Goal: Task Accomplishment & Management: Manage account settings

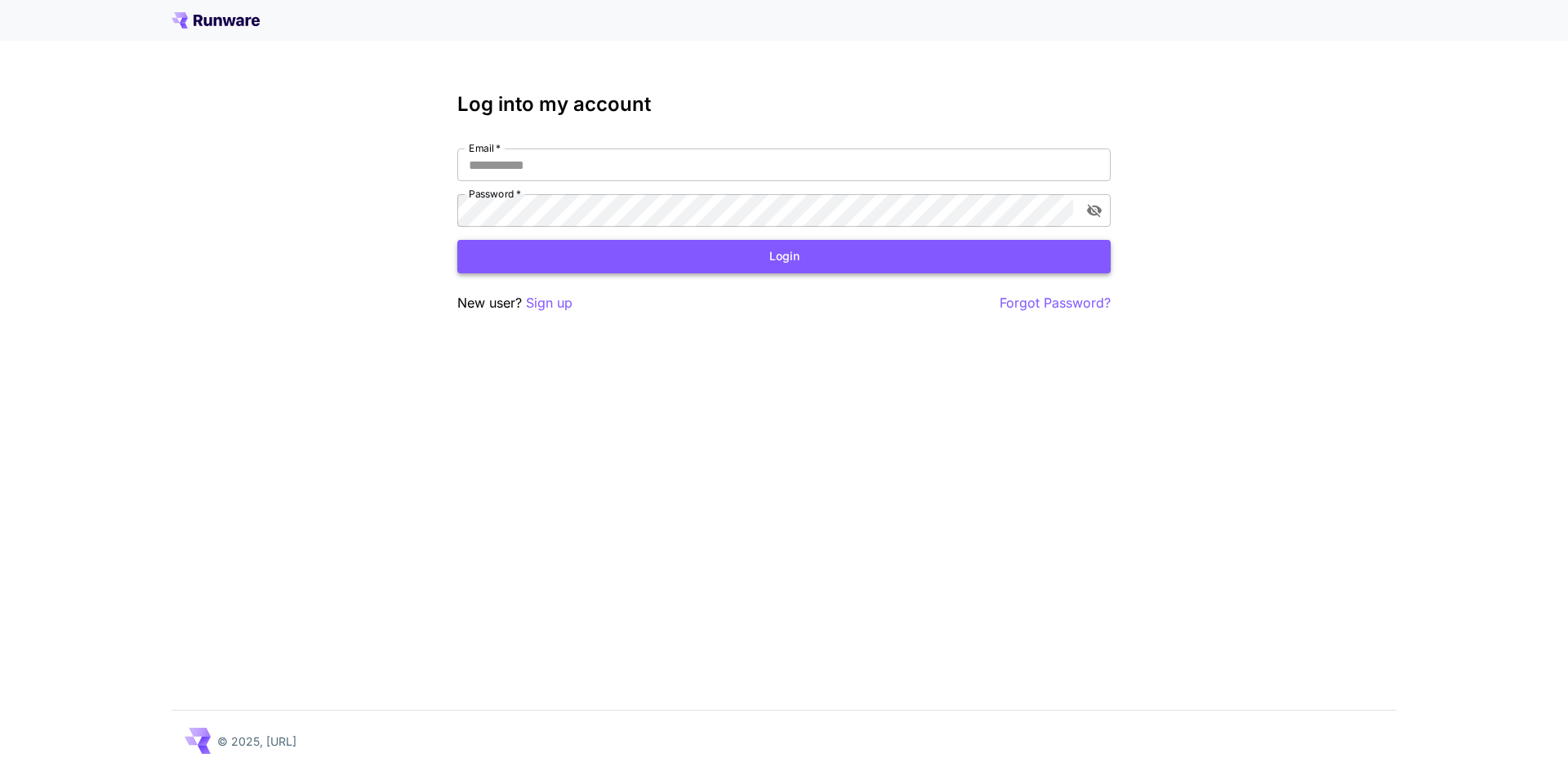
type input "**********"
click at [726, 252] on button "Login" at bounding box center [784, 256] width 653 height 34
